Goal: Task Accomplishment & Management: Manage account settings

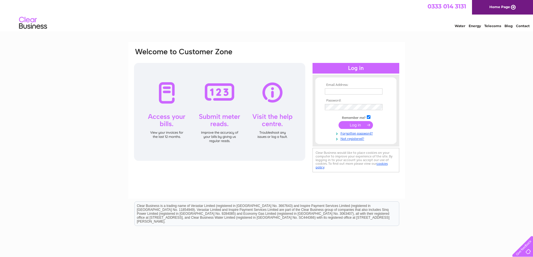
type input "accounts@alfgroup.co.uk"
click at [347, 124] on input "submit" at bounding box center [355, 125] width 34 height 8
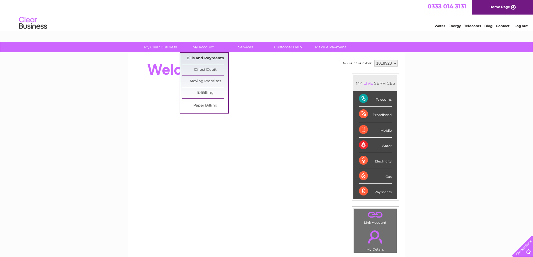
click at [208, 57] on link "Bills and Payments" at bounding box center [205, 58] width 46 height 11
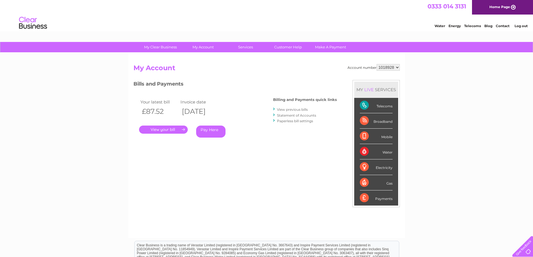
click at [169, 129] on link "." at bounding box center [163, 130] width 49 height 8
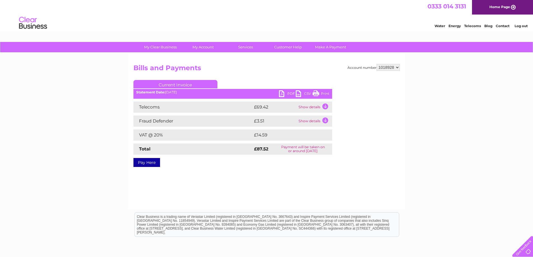
click at [281, 91] on link "PDF" at bounding box center [287, 94] width 17 height 8
